Goal: Navigation & Orientation: Find specific page/section

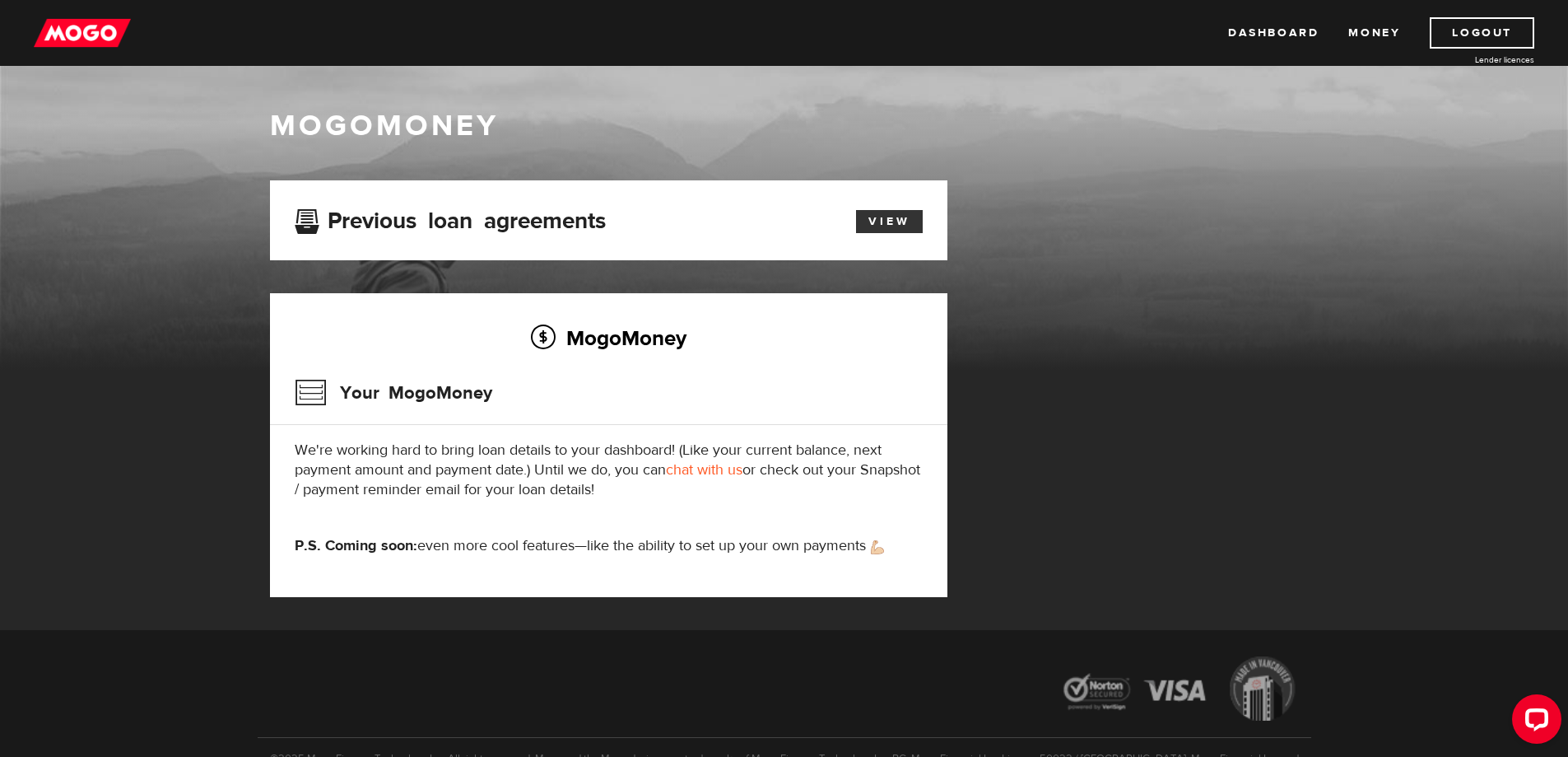
click at [889, 222] on link "View" at bounding box center [889, 221] width 67 height 23
click at [1372, 31] on link "Money" at bounding box center [1374, 32] width 52 height 31
click at [71, 31] on img at bounding box center [82, 32] width 97 height 31
